Goal: Transaction & Acquisition: Purchase product/service

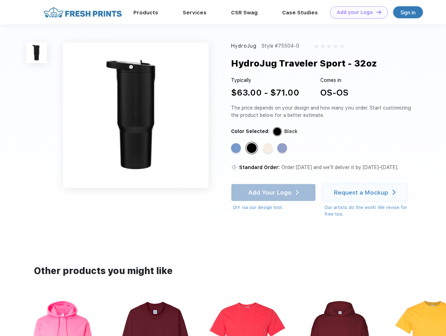
click at [357, 12] on link "Add your Logo Design Tool" at bounding box center [359, 12] width 58 height 12
click at [0, 0] on div "Design Tool" at bounding box center [0, 0] width 0 height 0
click at [376, 12] on link "Add your Logo Design Tool" at bounding box center [359, 12] width 58 height 12
click at [37, 53] on img at bounding box center [36, 52] width 21 height 21
click at [237, 149] on div "Standard Color" at bounding box center [236, 148] width 10 height 10
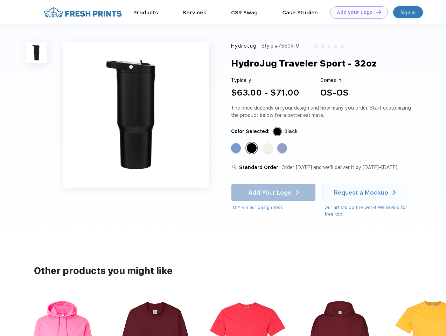
click at [253, 149] on div "Standard Color" at bounding box center [252, 148] width 10 height 10
click at [269, 149] on div "Standard Color" at bounding box center [268, 148] width 10 height 10
click at [283, 149] on div "Standard Color" at bounding box center [283, 148] width 10 height 10
click at [274, 193] on div "Add Your Logo DIY via our design tool. Ah shoot! This product isn't up in our d…" at bounding box center [273, 197] width 85 height 27
click at [366, 193] on div "Request a Mockup" at bounding box center [361, 192] width 54 height 7
